Goal: Task Accomplishment & Management: Use online tool/utility

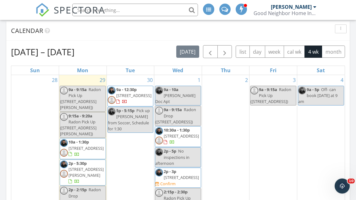
scroll to position [260, 0]
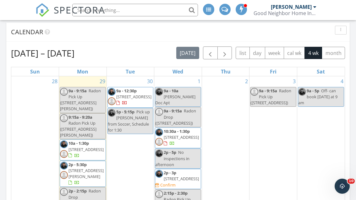
click at [208, 52] on span "button" at bounding box center [210, 53] width 8 height 8
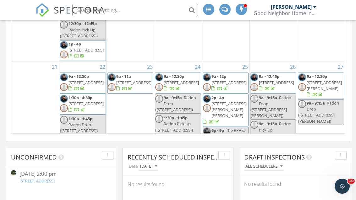
scroll to position [107, 0]
click at [319, 80] on span "6132 Railroad St, Clarence Center 14032" at bounding box center [324, 86] width 35 height 12
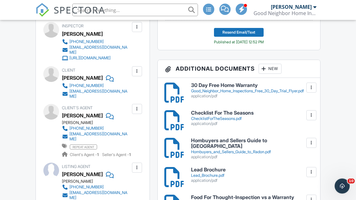
scroll to position [245, 0]
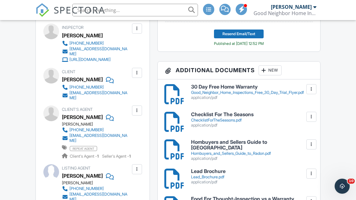
click at [158, 57] on div "Inspector [PERSON_NAME] [PHONE_NUMBER] [EMAIL_ADDRESS][DOMAIN_NAME] [URL][DOMAI…" at bounding box center [111, 43] width 99 height 39
copy div "[PERSON_NAME]"
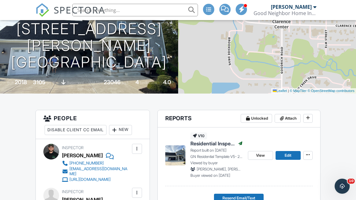
scroll to position [0, 0]
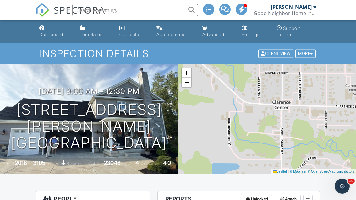
copy h1 "[STREET_ADDRESS]"
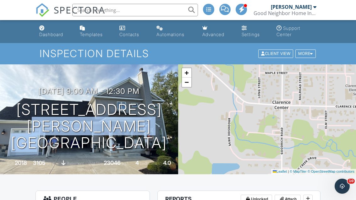
copy h1 "[PERSON_NAME][GEOGRAPHIC_DATA]"
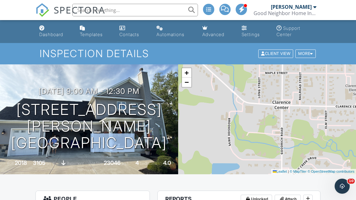
copy h1 "14032"
